Goal: Find specific page/section: Find specific page/section

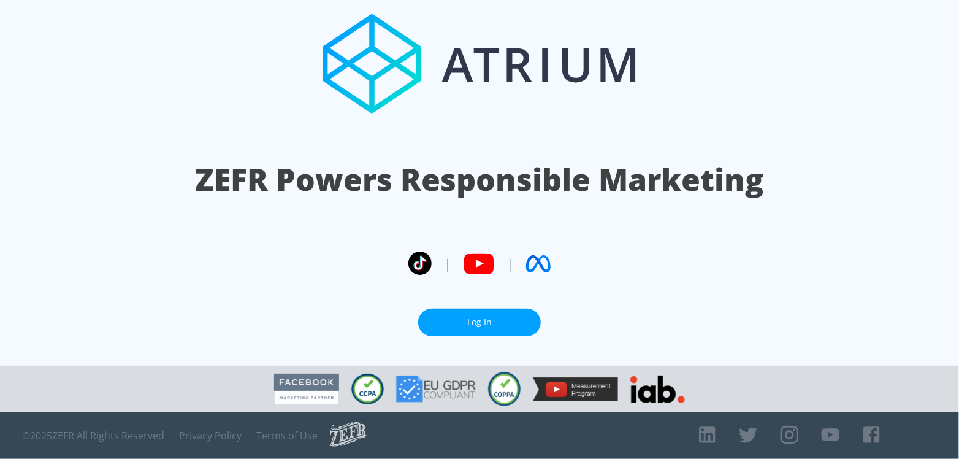
click at [501, 316] on link "Log In" at bounding box center [479, 323] width 123 height 28
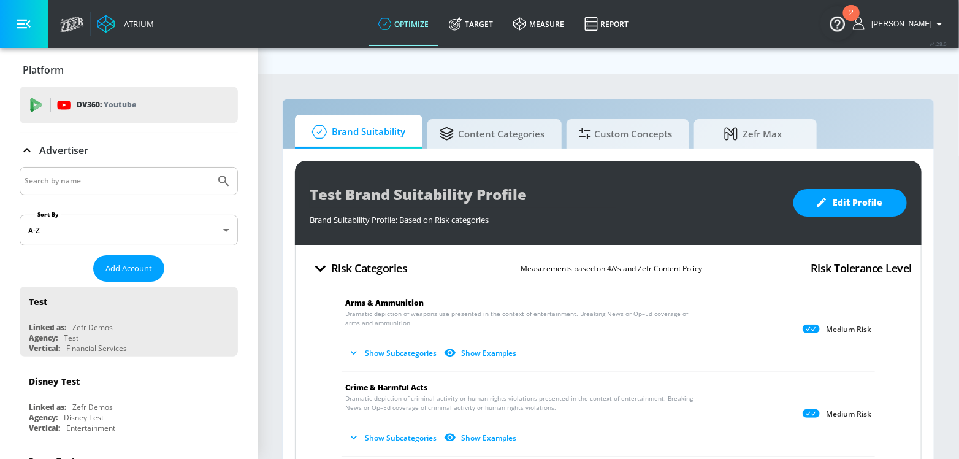
click at [185, 180] on input "Search by name" at bounding box center [118, 181] width 186 height 16
type input "e"
type input "descovy"
click at [210, 167] on button "Submit Search" at bounding box center [223, 180] width 27 height 27
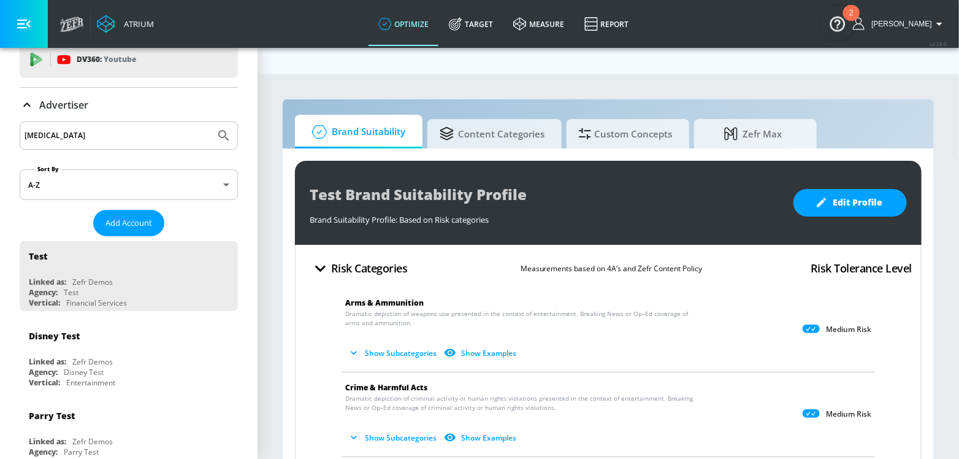
scroll to position [32, 0]
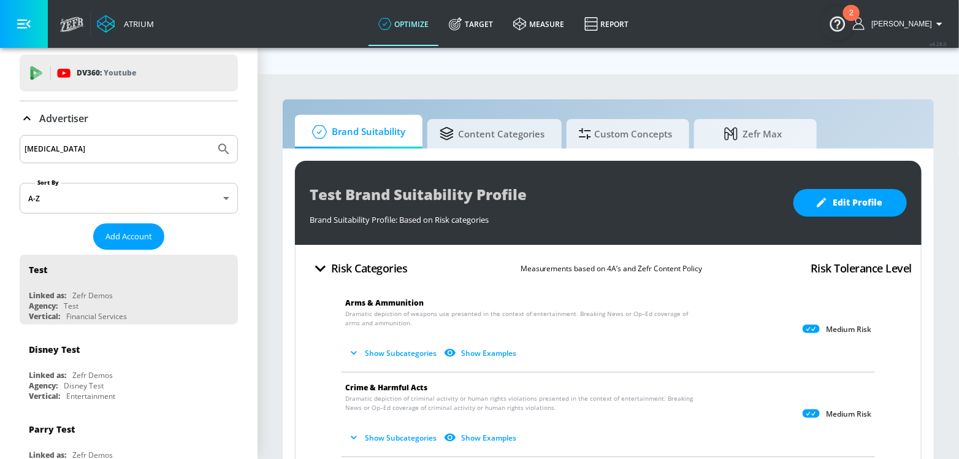
click at [72, 147] on input "descovy" at bounding box center [118, 149] width 186 height 16
click at [559, 25] on link "measure" at bounding box center [539, 24] width 71 height 44
